Goal: Task Accomplishment & Management: Manage account settings

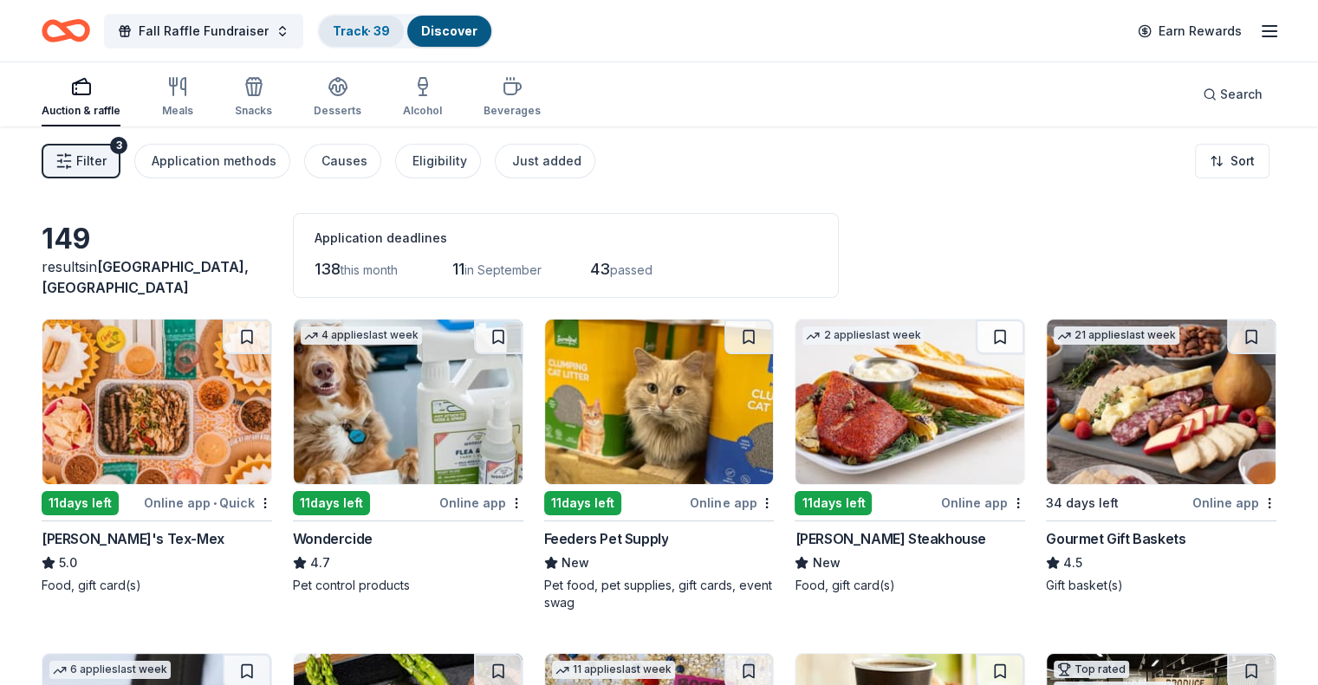
click at [372, 24] on link "Track · 39" at bounding box center [361, 30] width 57 height 15
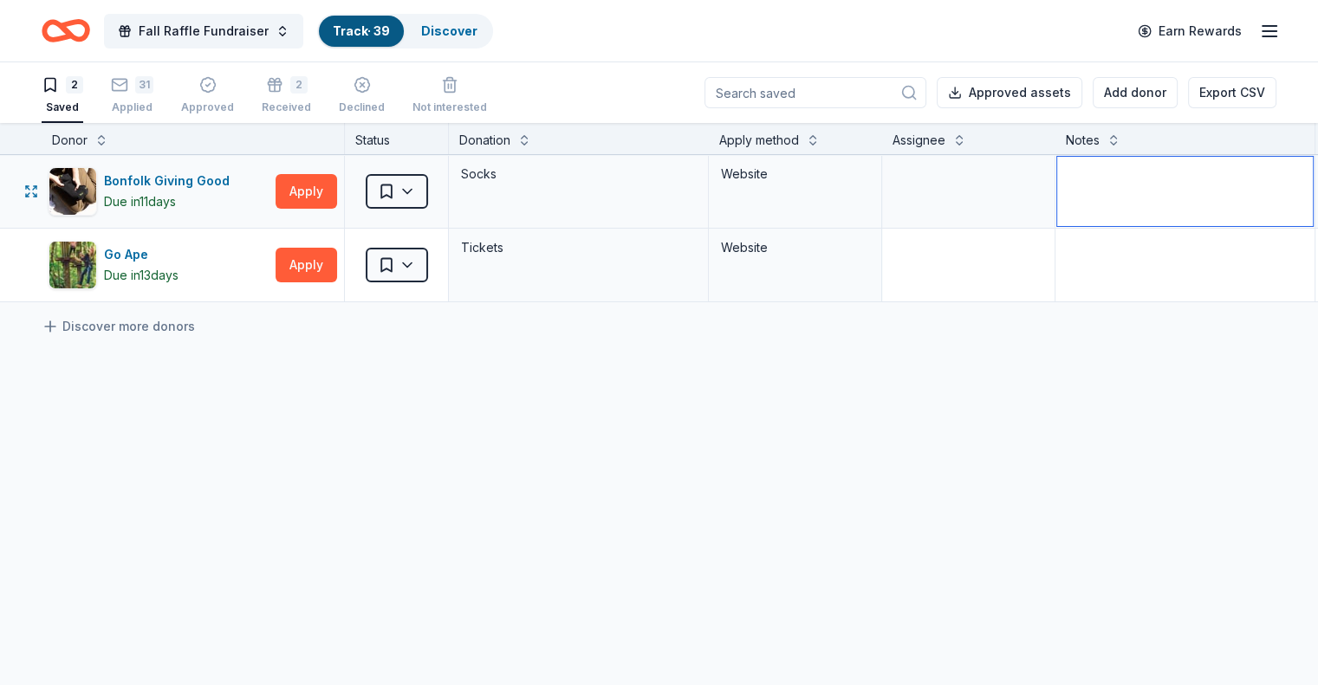
click at [1123, 184] on textarea at bounding box center [1185, 191] width 256 height 69
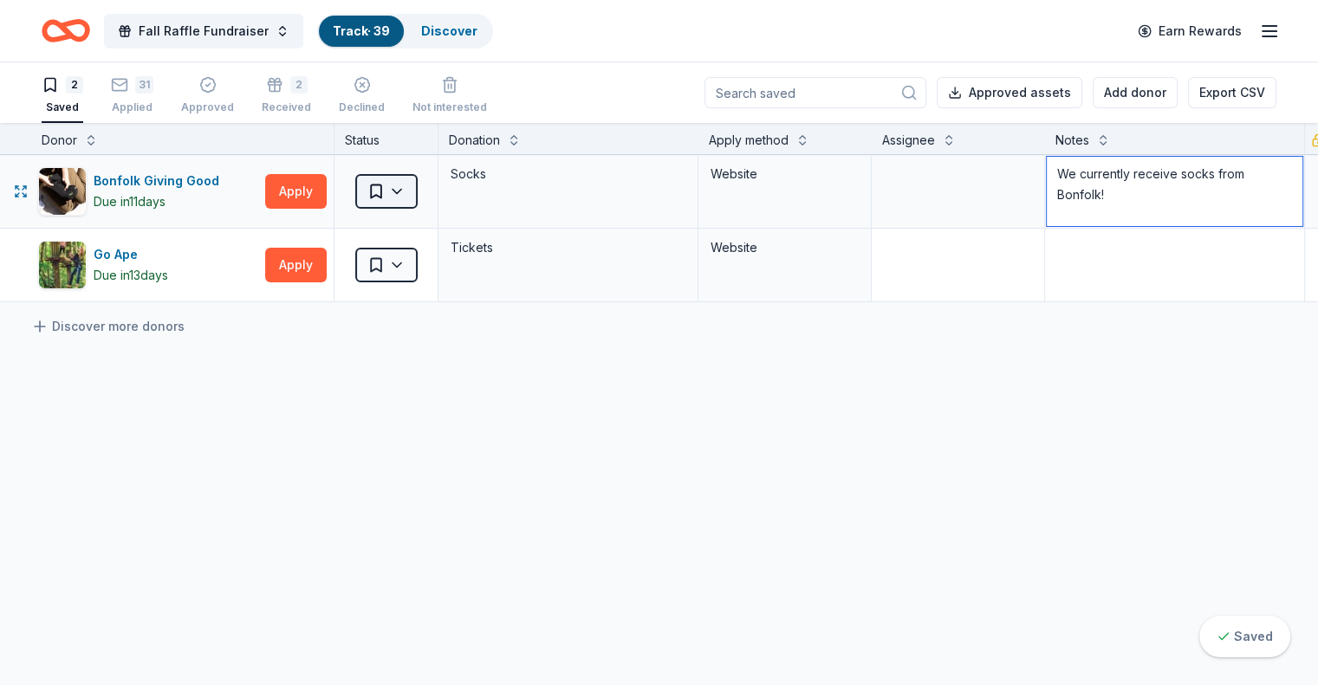
type textarea "We currently receive socks from Bonfolk!"
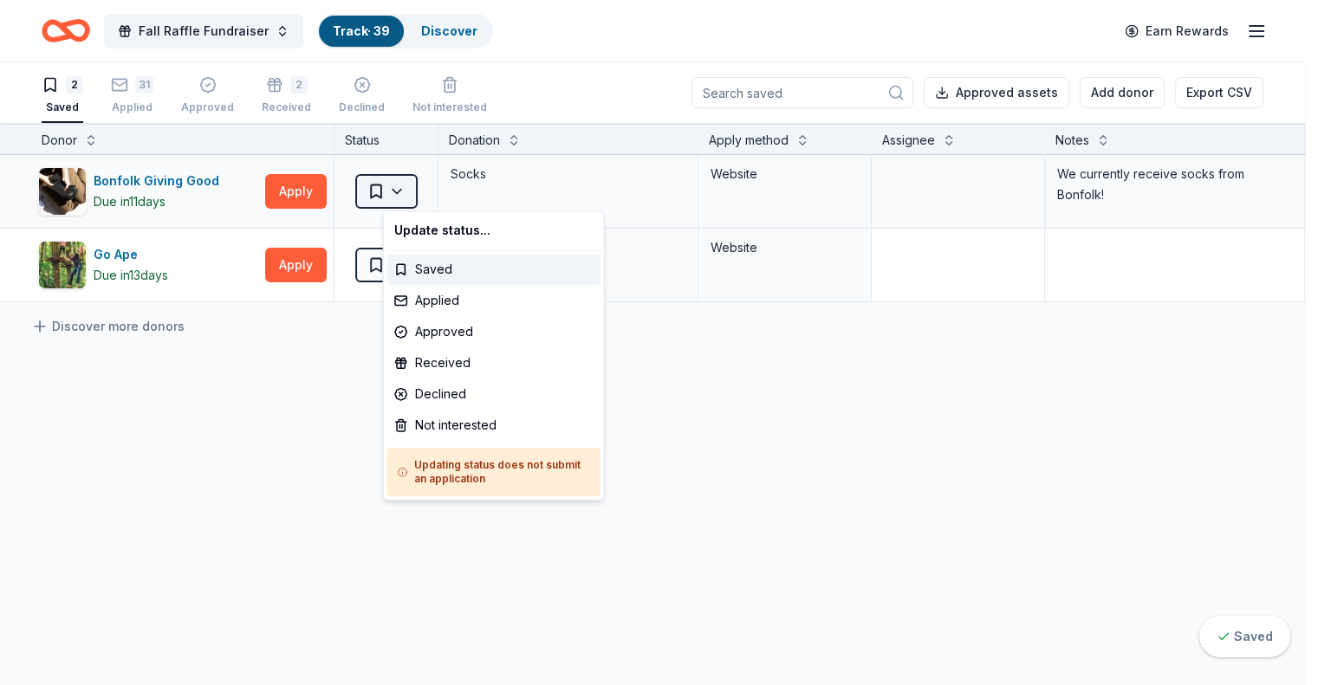
click at [423, 200] on html "Fall Raffle Fundraiser Track · 39 Discover Earn Rewards 2 Saved 31 Applied Appr…" at bounding box center [659, 342] width 1318 height 685
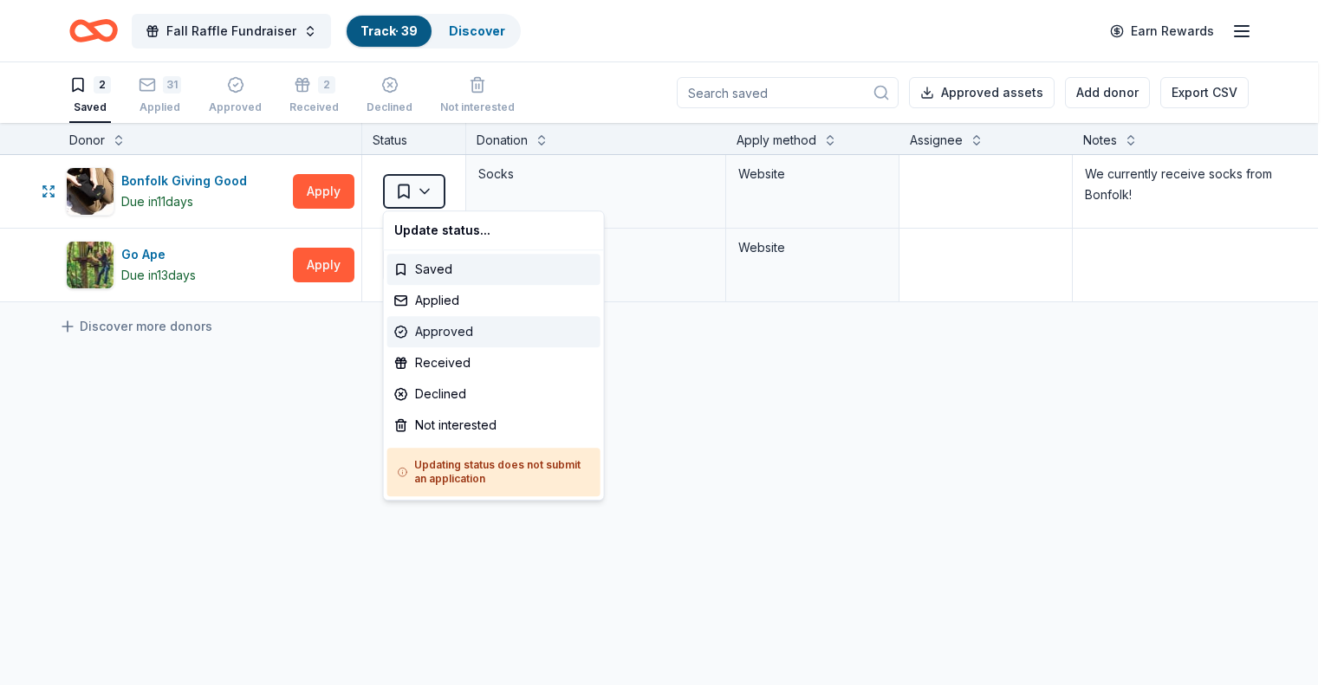
click at [458, 334] on div "Approved" at bounding box center [493, 331] width 213 height 31
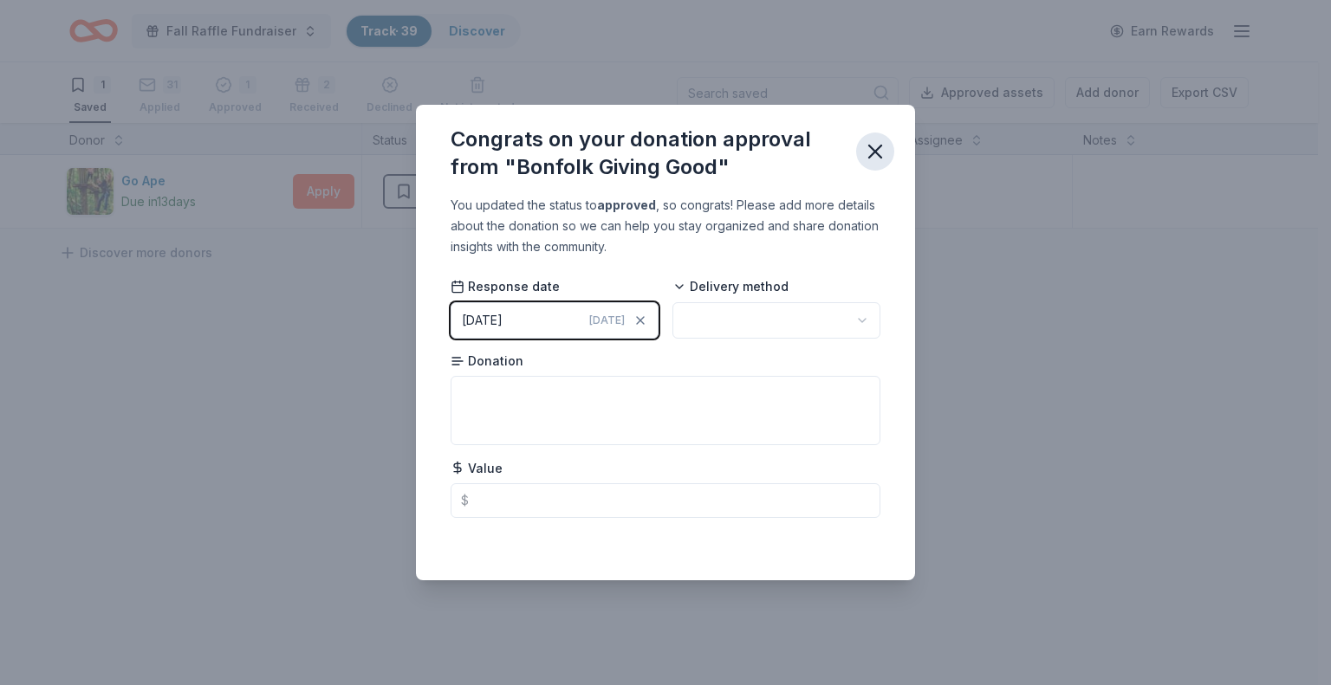
click at [875, 146] on icon "button" at bounding box center [875, 152] width 24 height 24
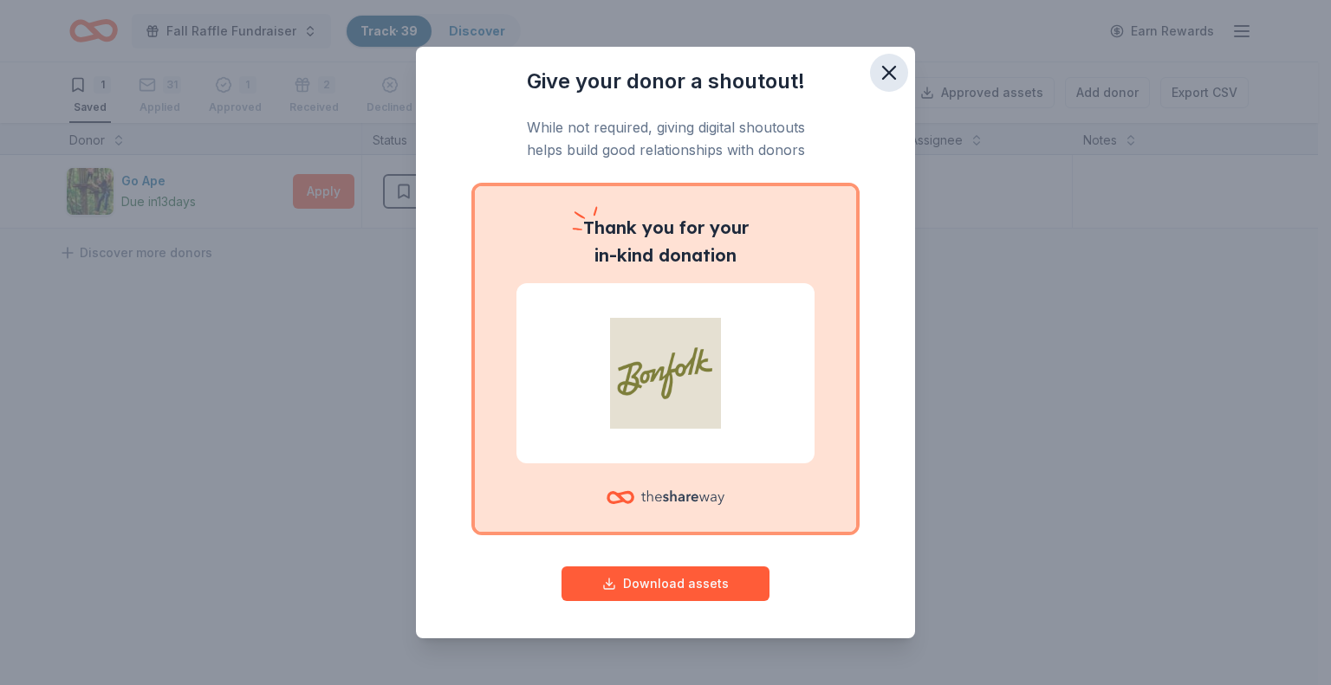
click at [877, 73] on icon "button" at bounding box center [889, 73] width 24 height 24
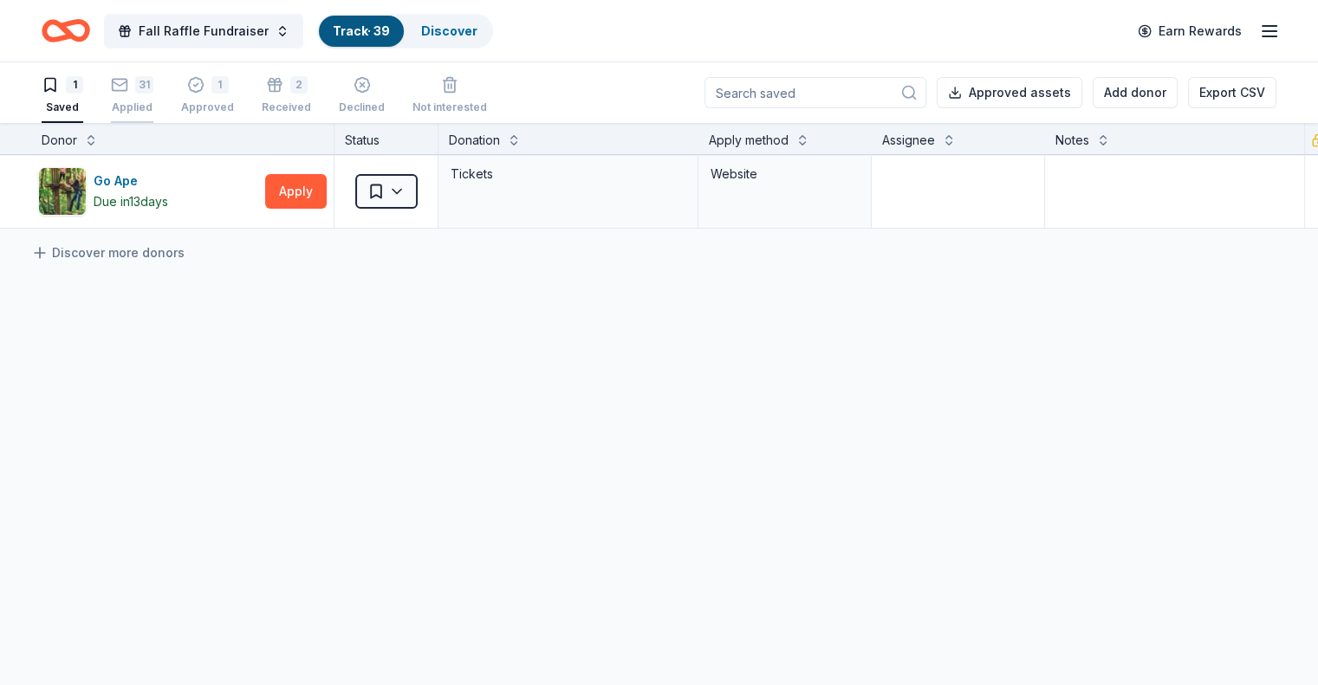
click at [153, 89] on div "31" at bounding box center [132, 84] width 42 height 17
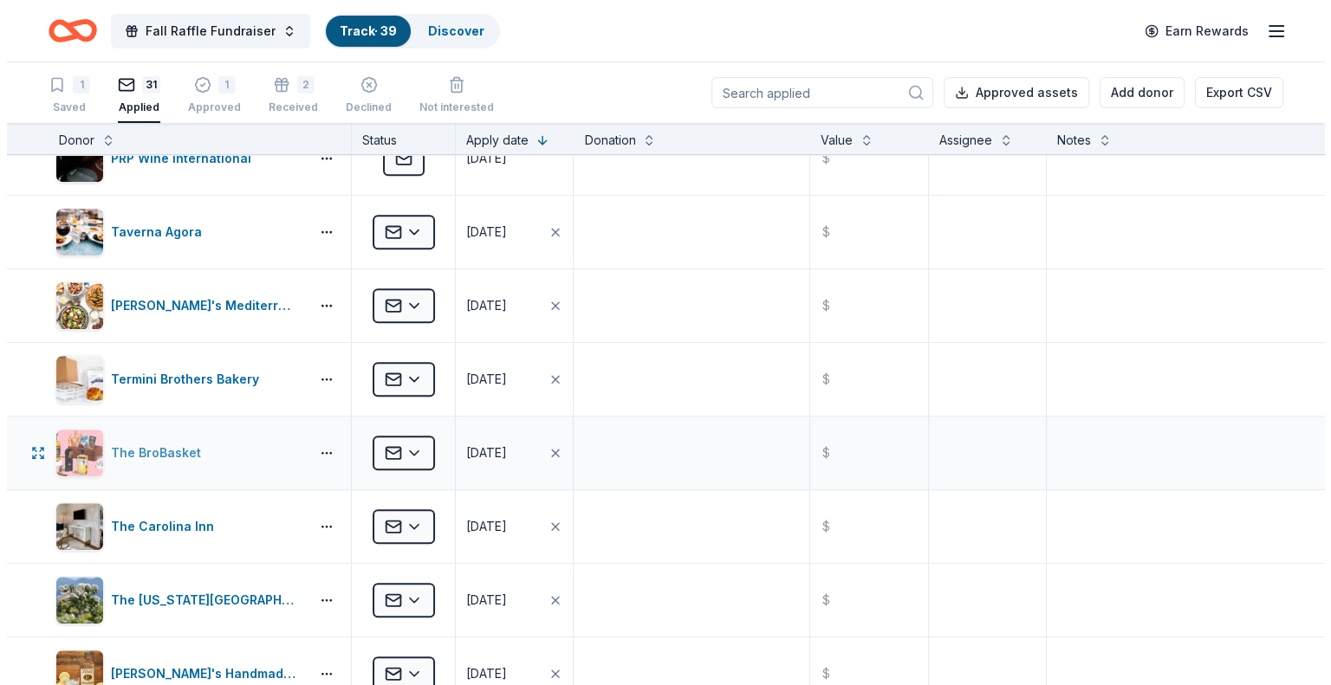
scroll to position [1126, 0]
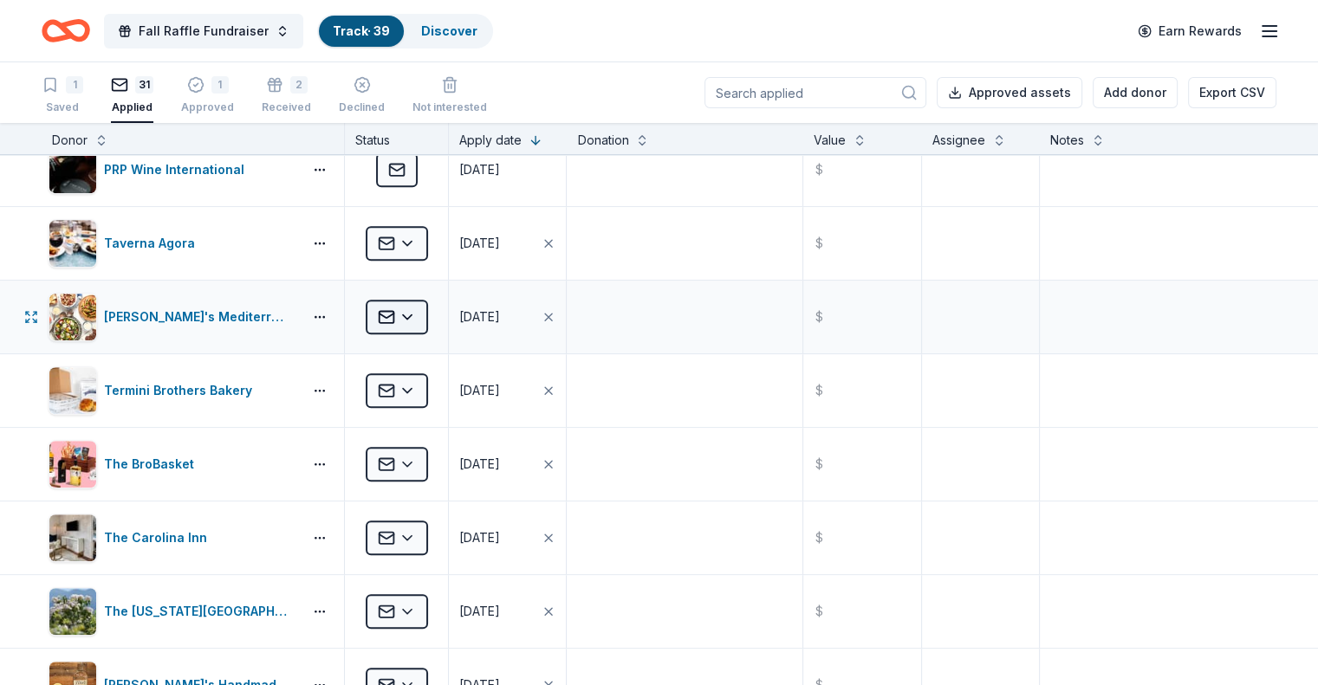
click at [422, 313] on html "Fall Raffle Fundraiser Track · 39 Discover Earn Rewards 1 Saved 31 Applied 1 Ap…" at bounding box center [659, 342] width 1318 height 685
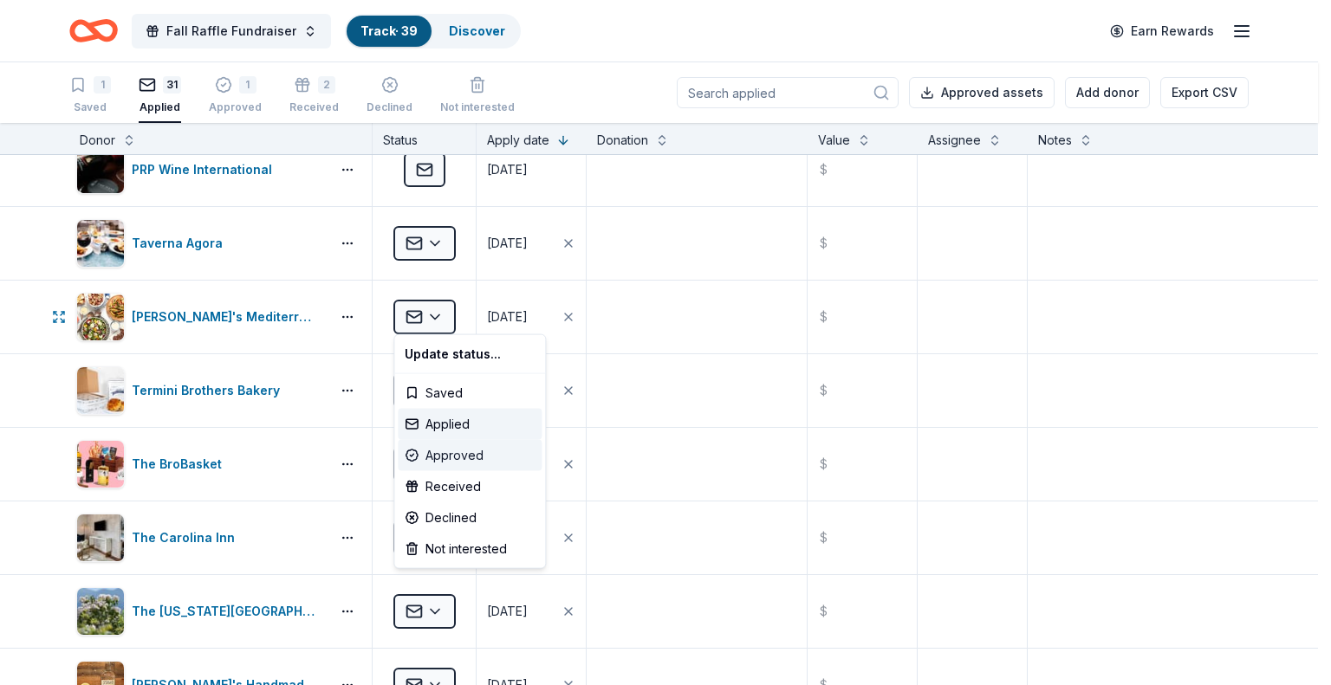
click at [437, 455] on div "Approved" at bounding box center [470, 455] width 144 height 31
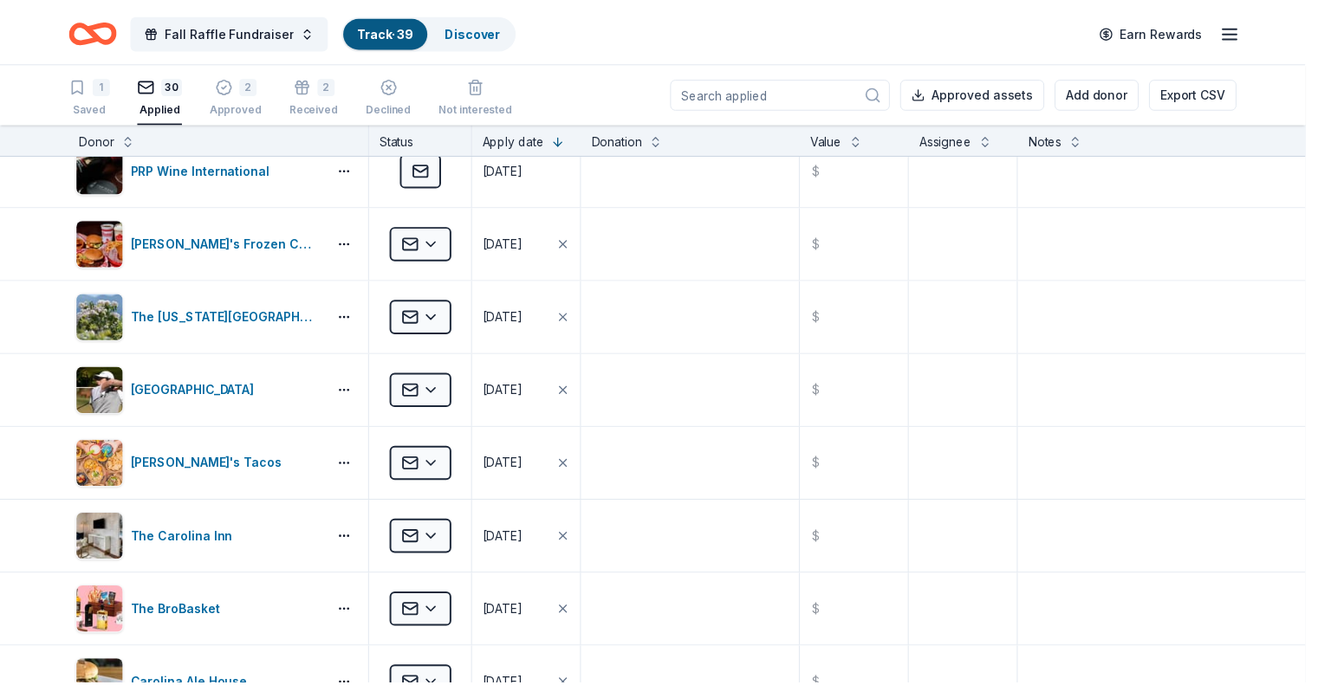
scroll to position [464, 0]
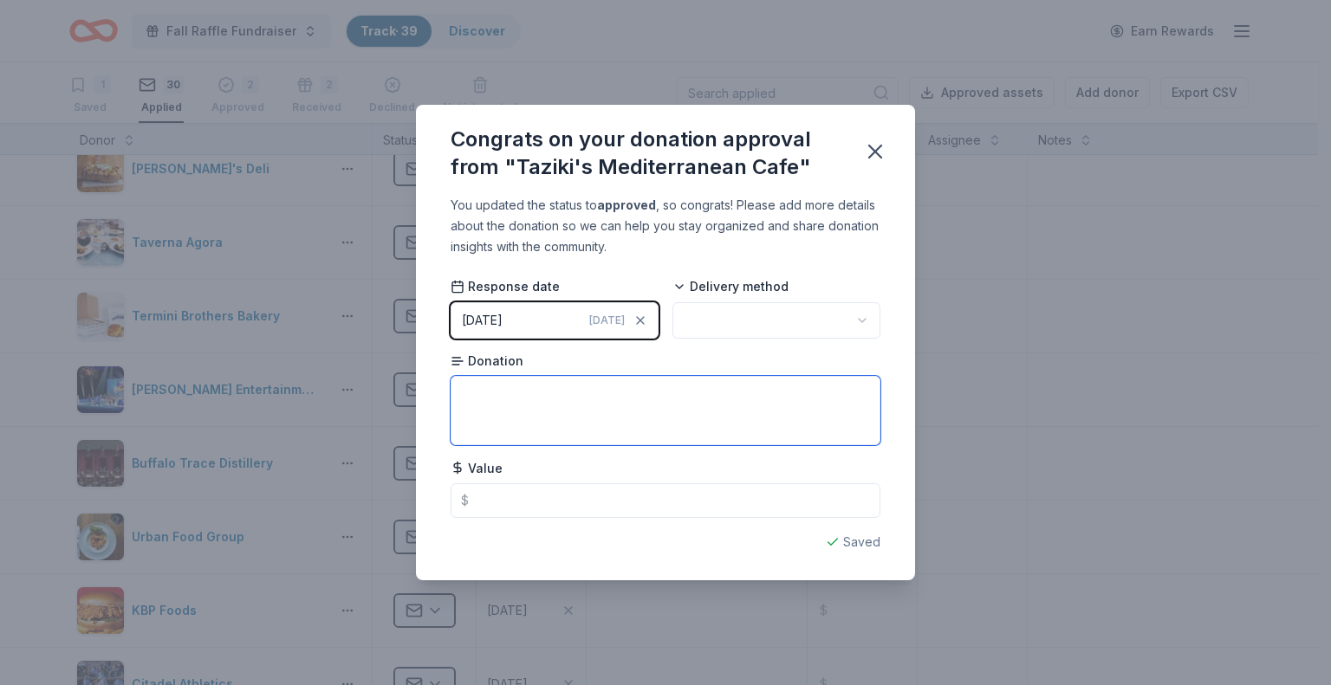
click at [485, 405] on textarea at bounding box center [666, 410] width 430 height 69
type textarea "family feast for 4"
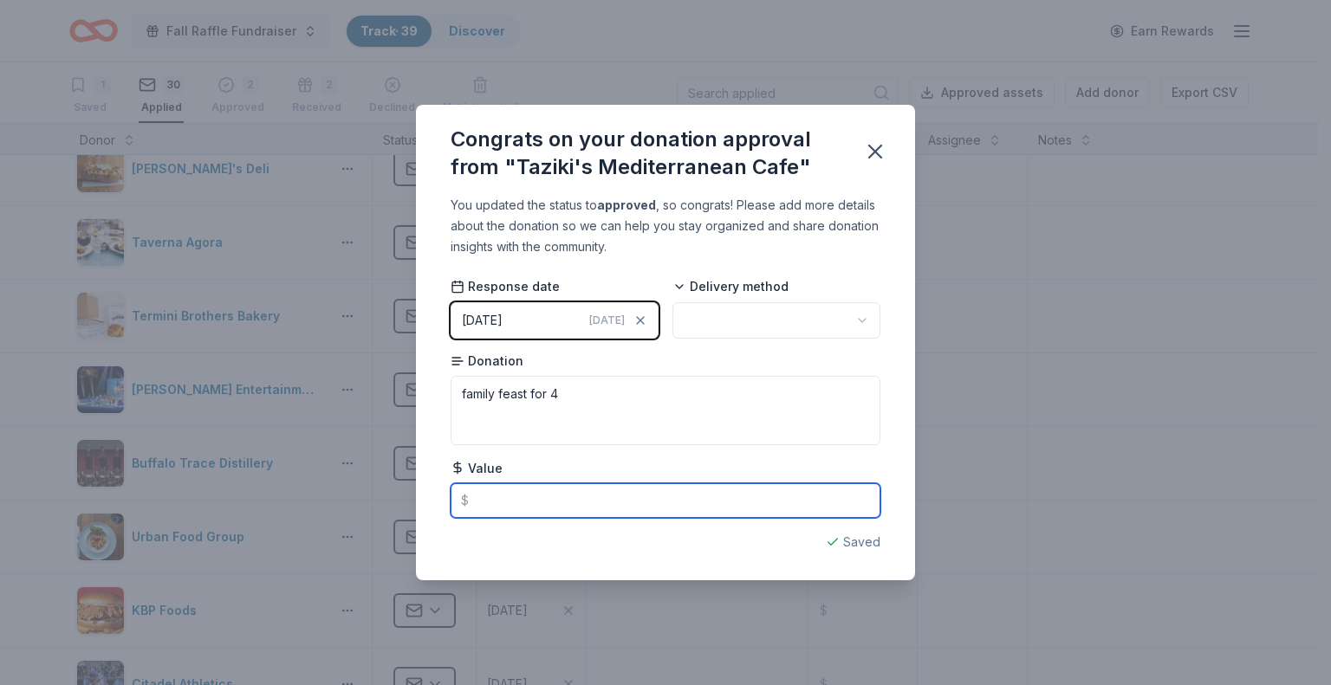
click at [495, 501] on input "text" at bounding box center [666, 501] width 430 height 35
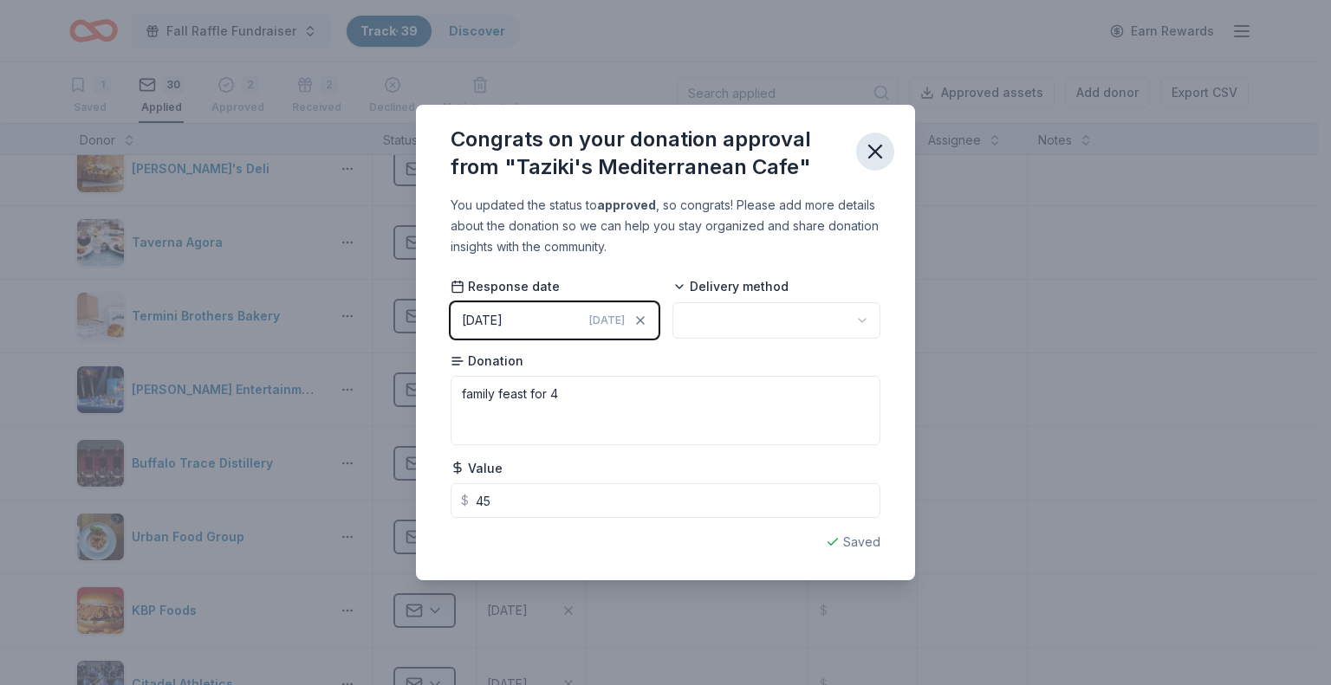
type input "45.00"
click at [875, 148] on icon "button" at bounding box center [875, 152] width 24 height 24
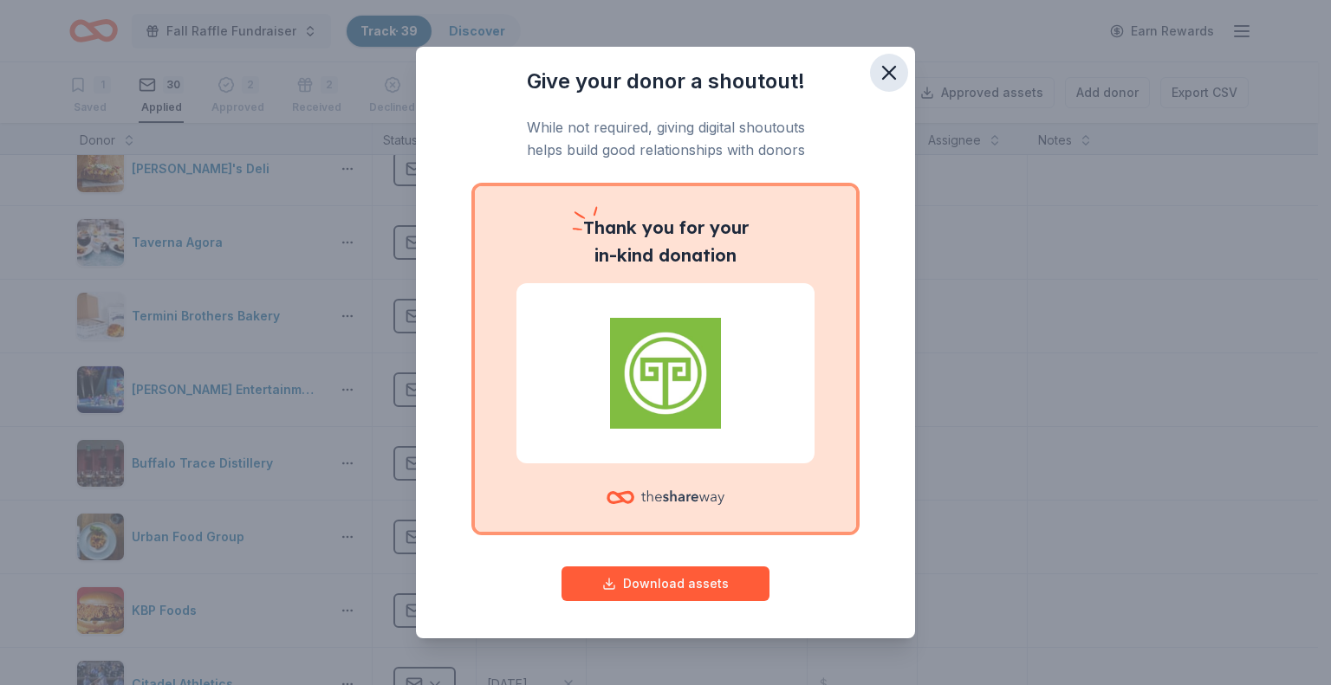
click at [883, 71] on icon "button" at bounding box center [889, 73] width 12 height 12
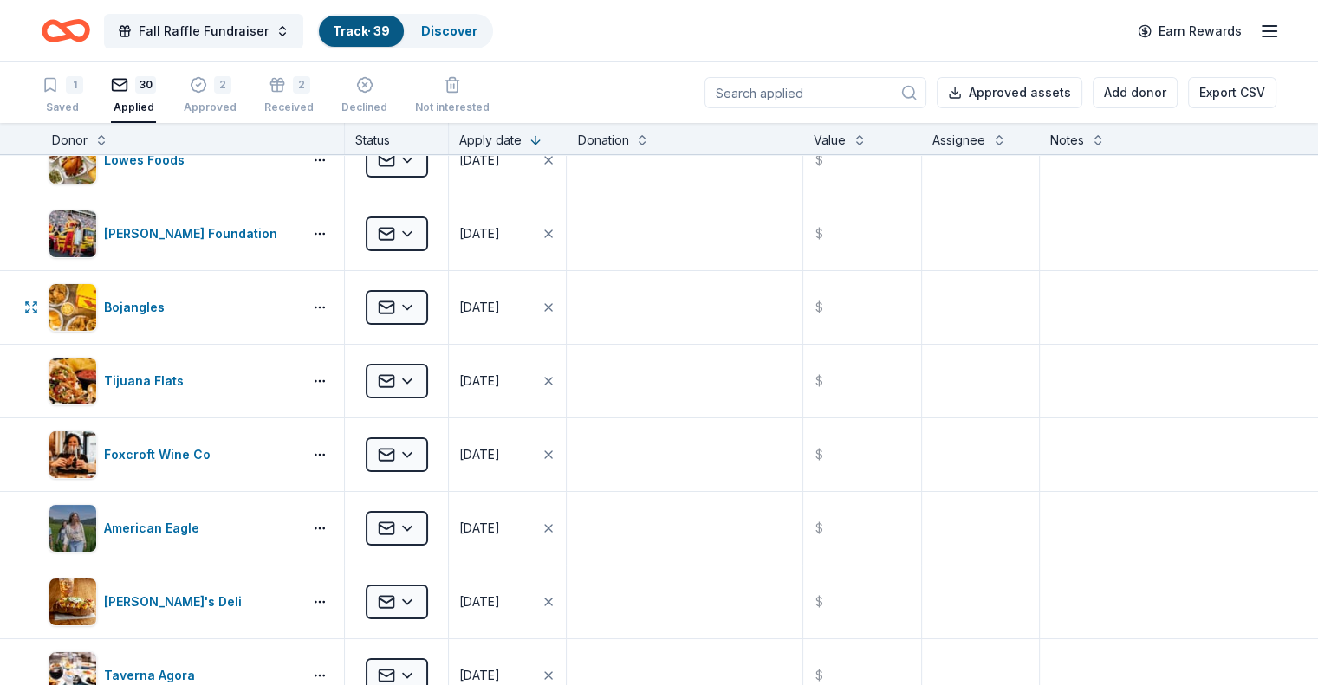
scroll to position [0, 0]
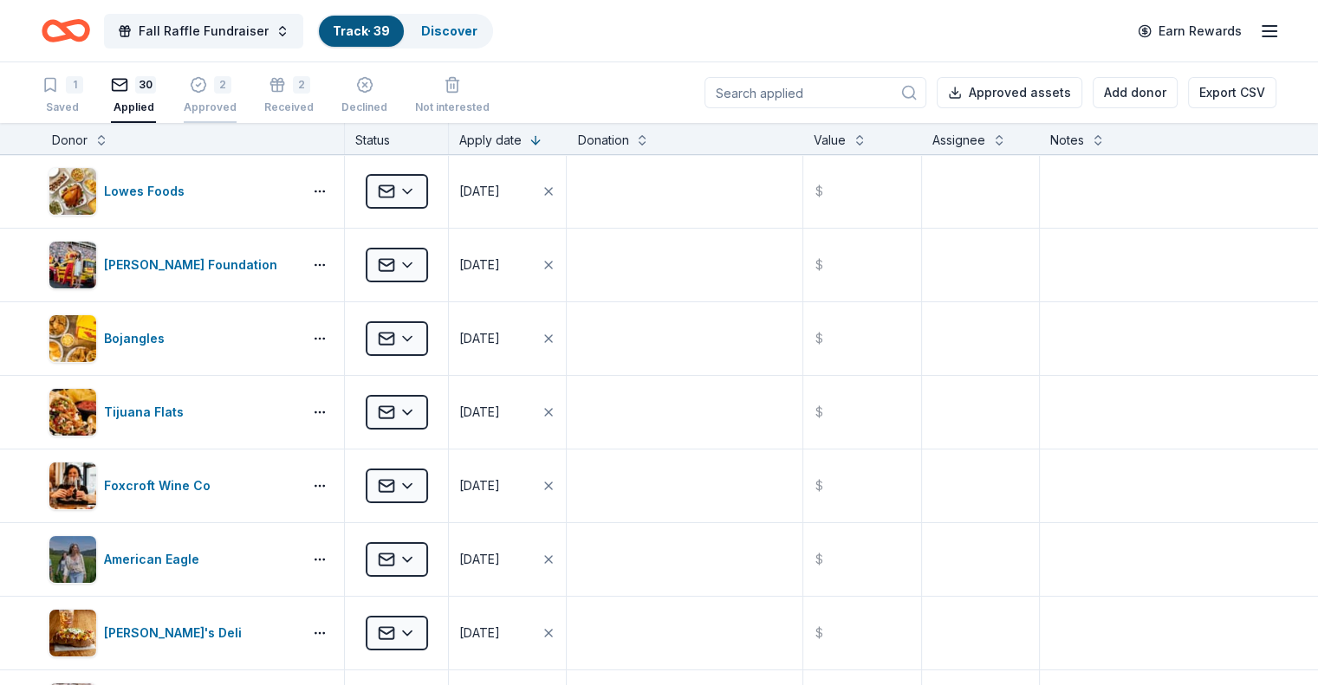
click at [237, 93] on div "2 Approved" at bounding box center [210, 86] width 53 height 38
